Goal: Task Accomplishment & Management: Manage account settings

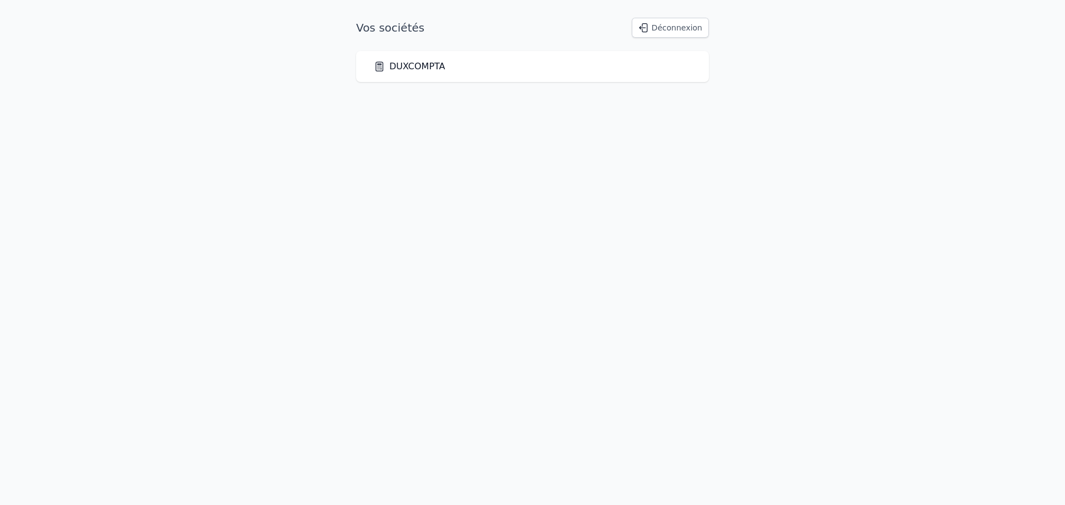
click at [419, 67] on link "DUXCOMPTA" at bounding box center [410, 66] width 72 height 13
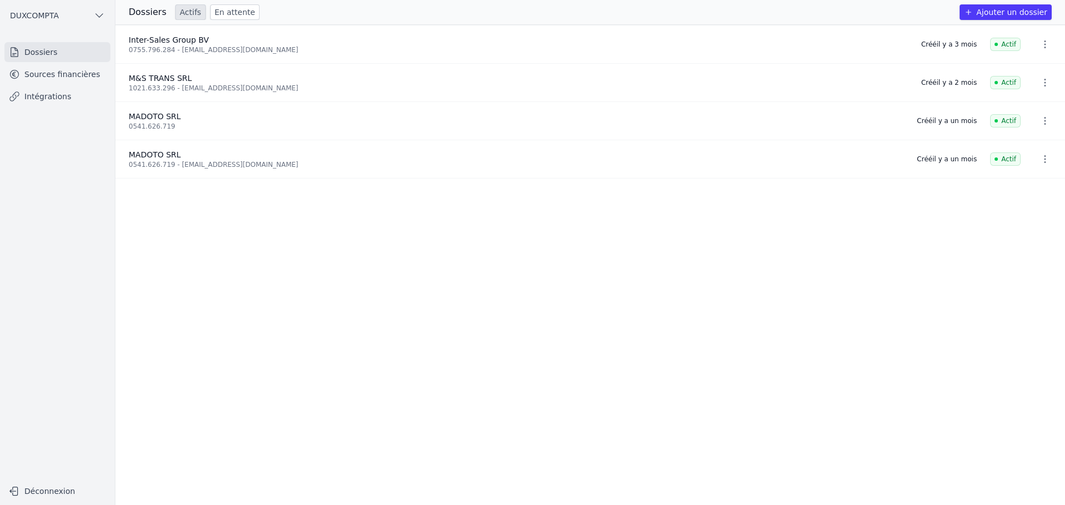
click at [39, 98] on link "Intégrations" at bounding box center [57, 97] width 106 height 20
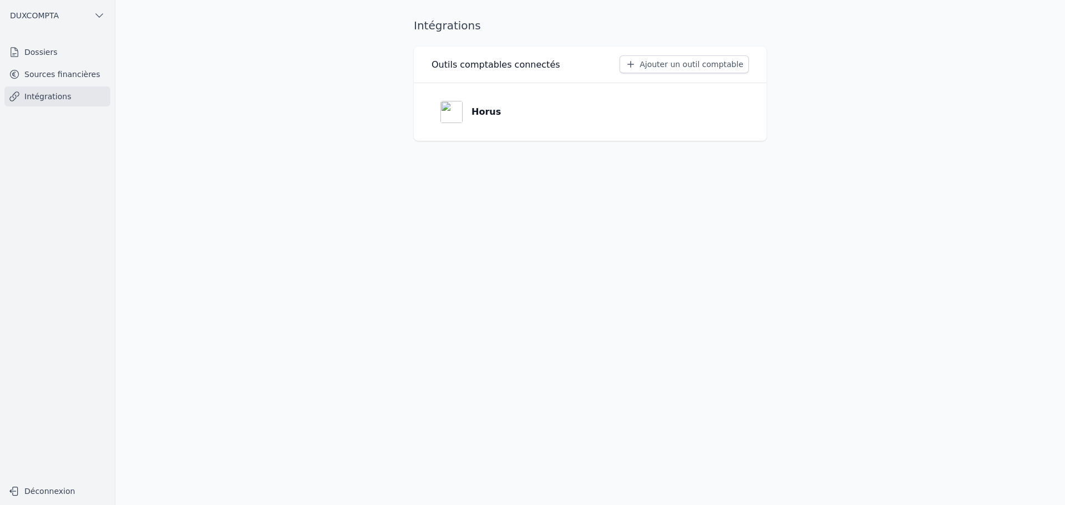
click at [515, 111] on link "Horus" at bounding box center [590, 112] width 317 height 40
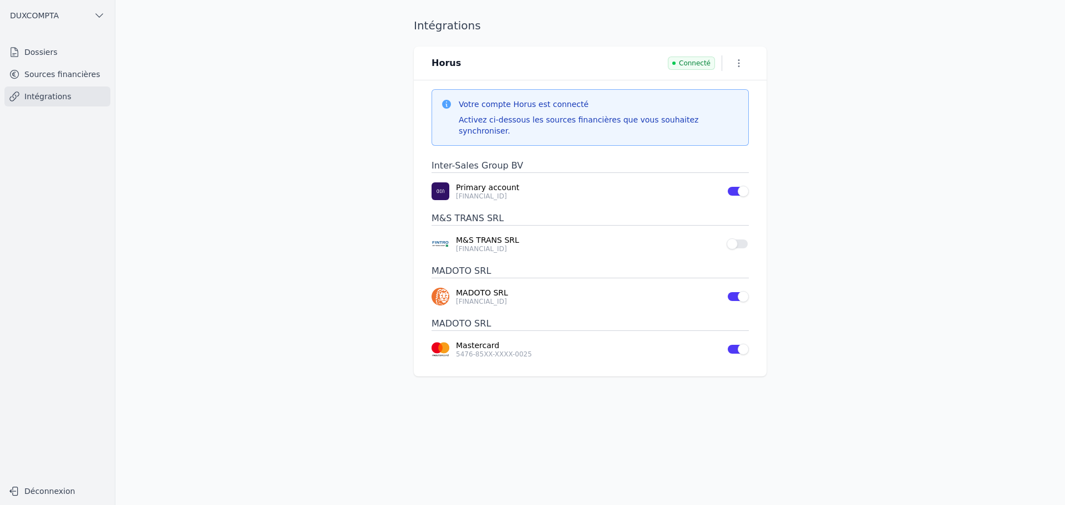
click at [45, 69] on link "Sources financières" at bounding box center [57, 74] width 106 height 20
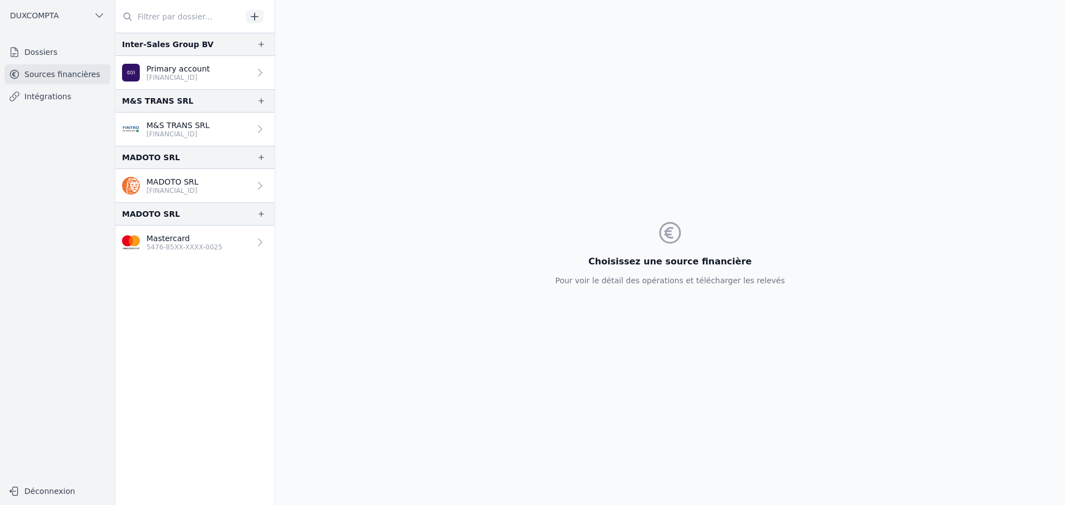
click at [149, 122] on p "M&S TRANS SRL" at bounding box center [177, 125] width 63 height 11
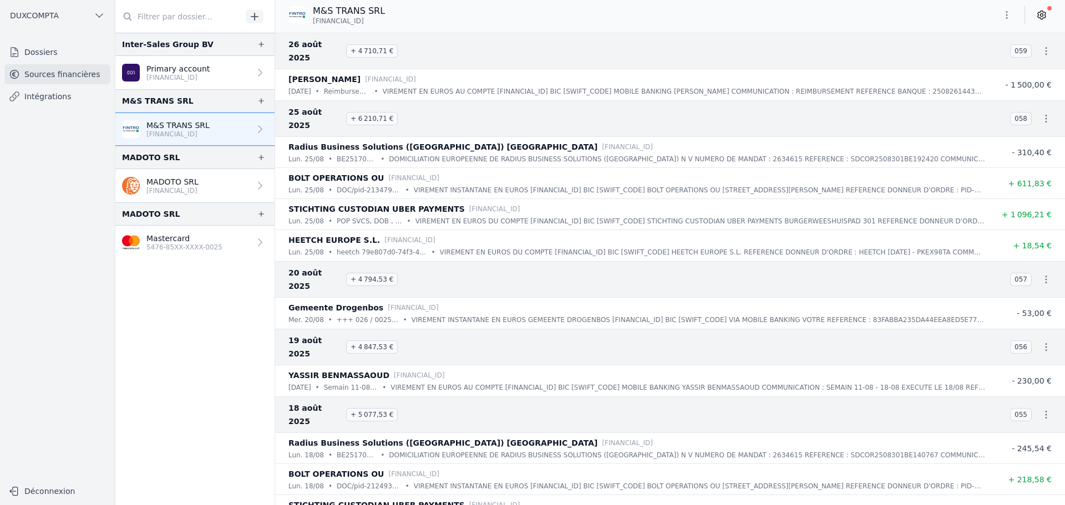
click at [1047, 18] on icon at bounding box center [1041, 14] width 11 height 11
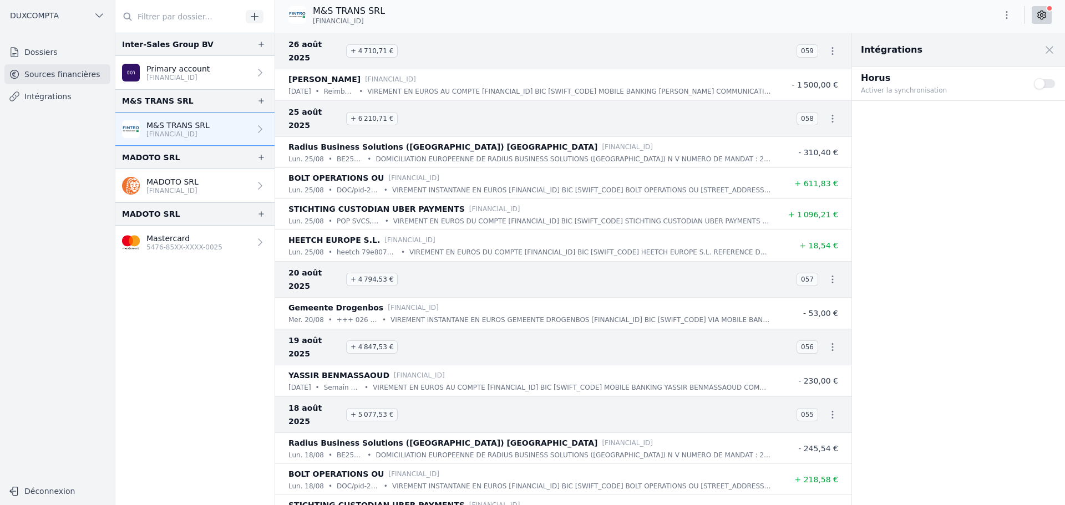
click at [1044, 84] on button "Use setting" at bounding box center [1045, 83] width 22 height 11
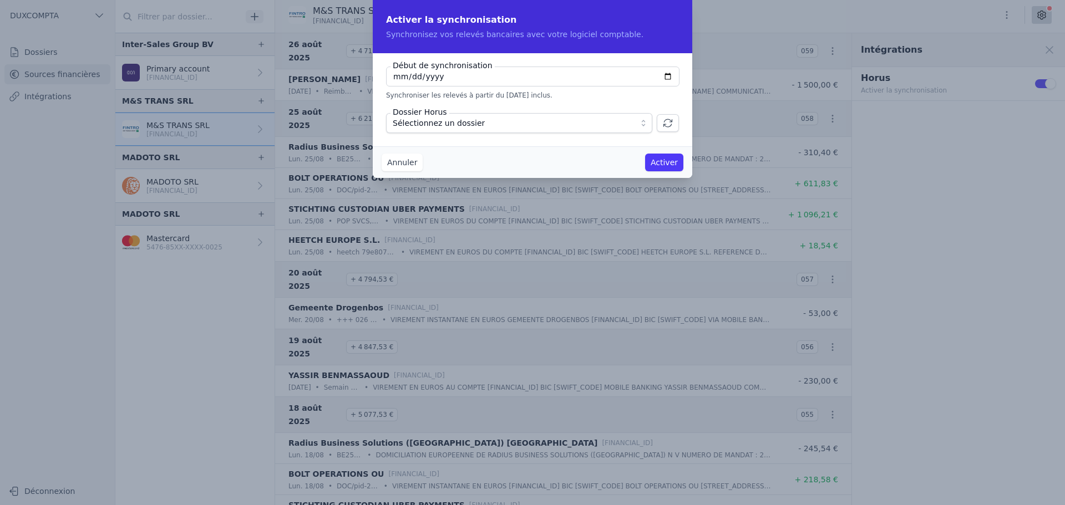
click at [645, 124] on button "Sélectionnez un dossier" at bounding box center [519, 123] width 266 height 20
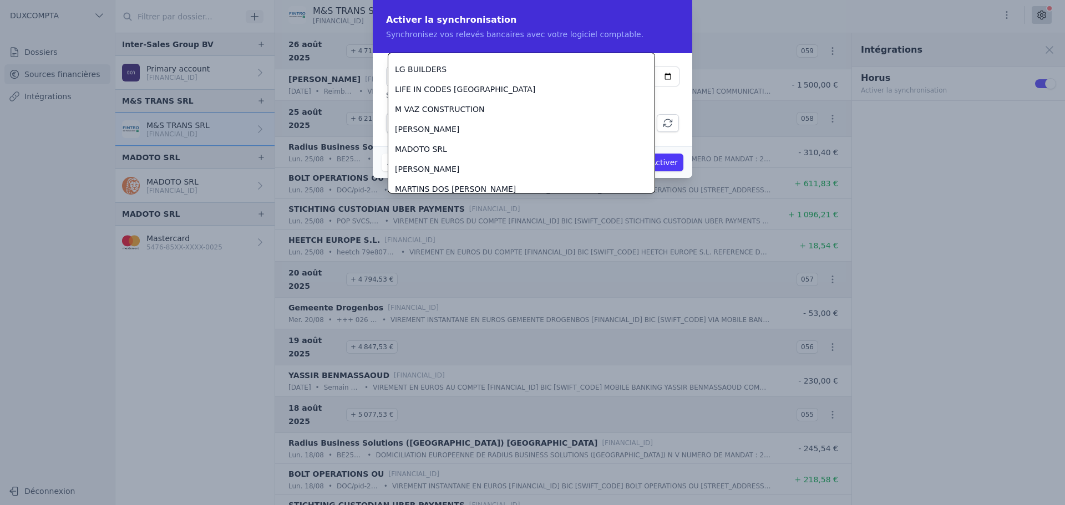
scroll to position [1212, 0]
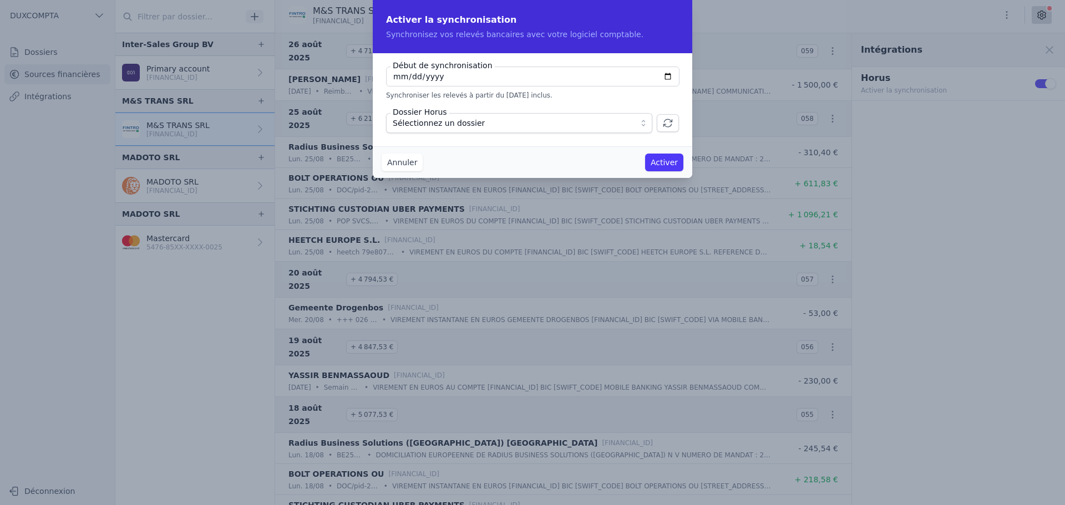
click at [671, 125] on icon "button" at bounding box center [668, 123] width 8 height 8
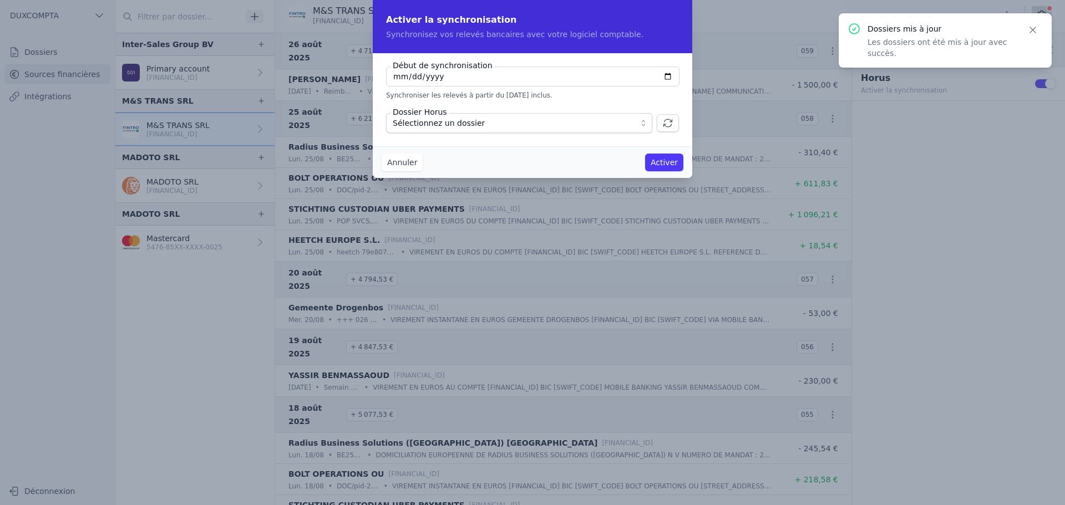
click at [650, 124] on button "Sélectionnez un dossier" at bounding box center [519, 123] width 266 height 20
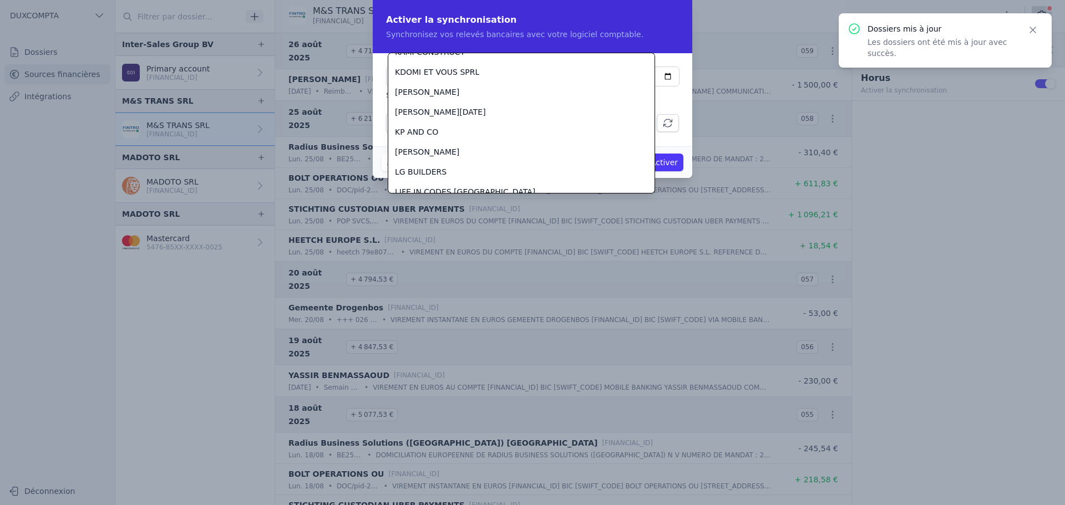
scroll to position [1560, 0]
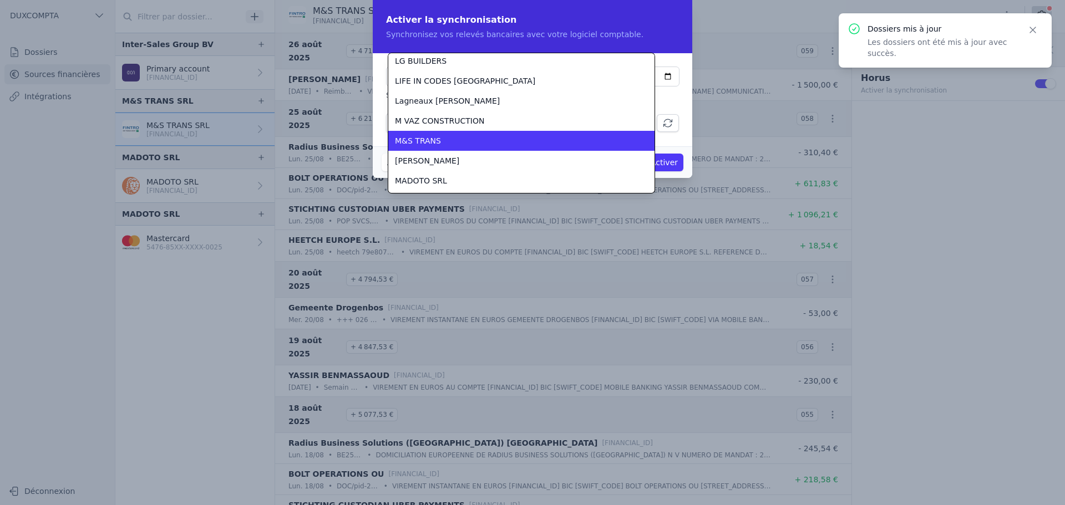
click at [438, 141] on div "M&S TRANS" at bounding box center [515, 140] width 240 height 11
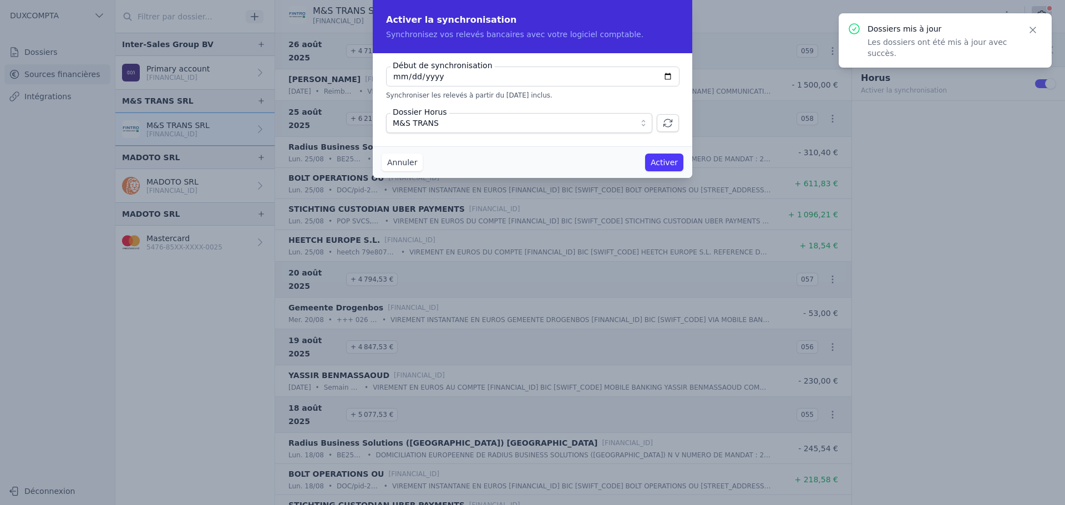
click at [658, 164] on button "Activer" at bounding box center [664, 163] width 38 height 18
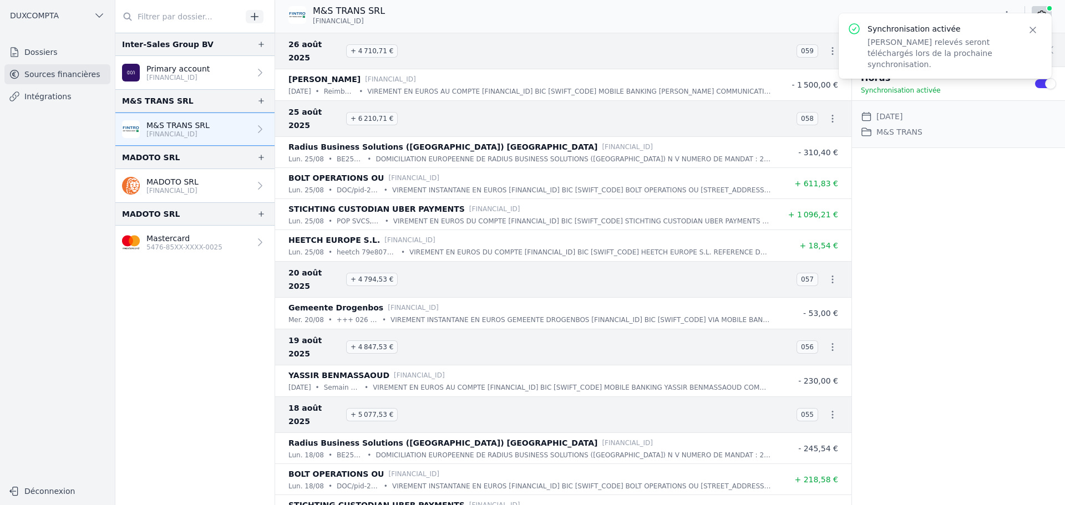
click at [1032, 26] on icon "button" at bounding box center [1032, 29] width 11 height 11
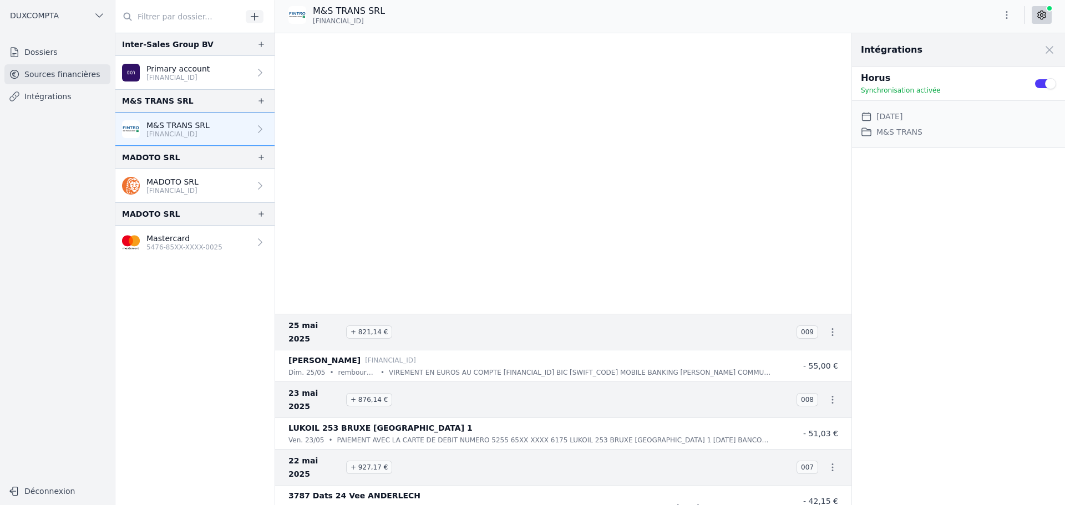
scroll to position [4661, 0]
